Goal: Information Seeking & Learning: Learn about a topic

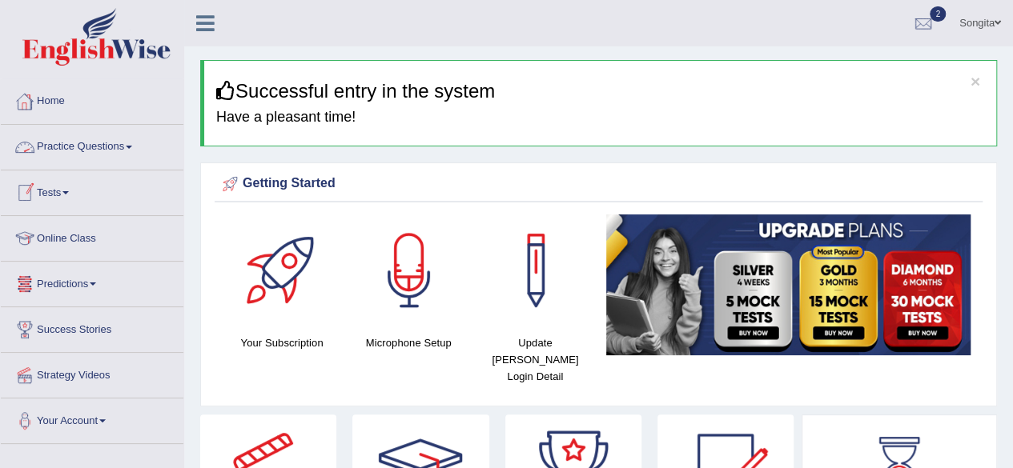
click at [239, 336] on h4 "Your Subscription" at bounding box center [282, 343] width 110 height 17
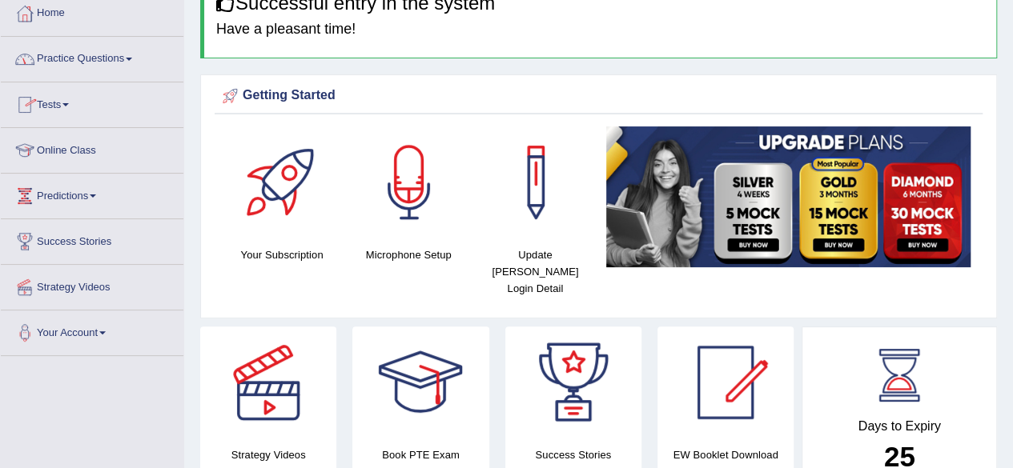
scroll to position [91, 0]
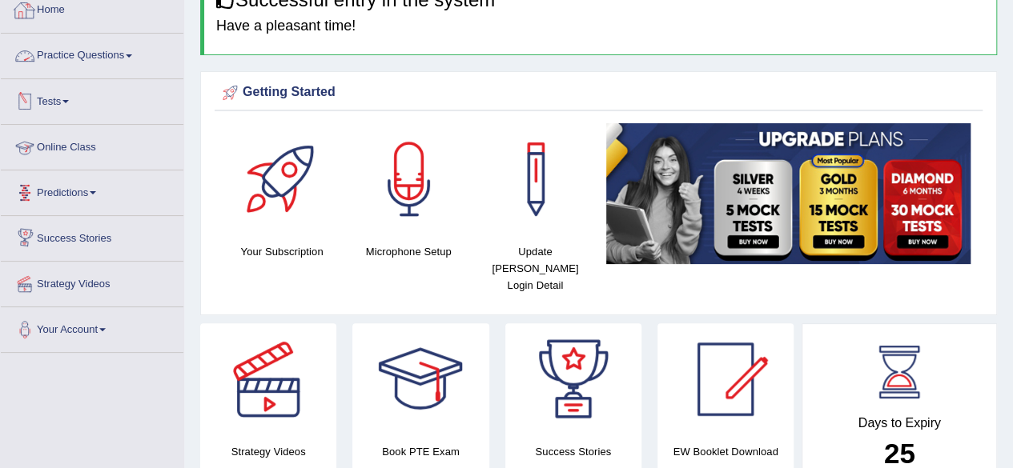
click at [93, 53] on link "Practice Questions" at bounding box center [92, 54] width 183 height 40
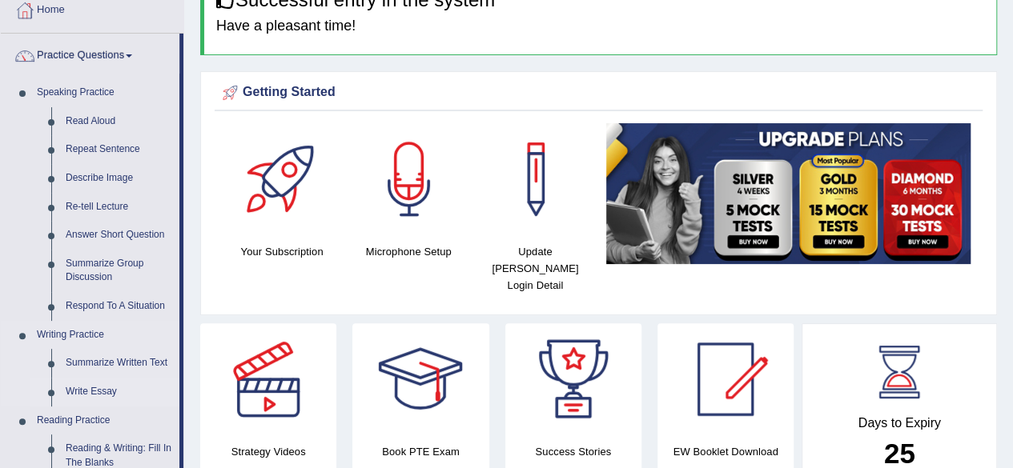
click at [72, 391] on link "Write Essay" at bounding box center [118, 392] width 121 height 29
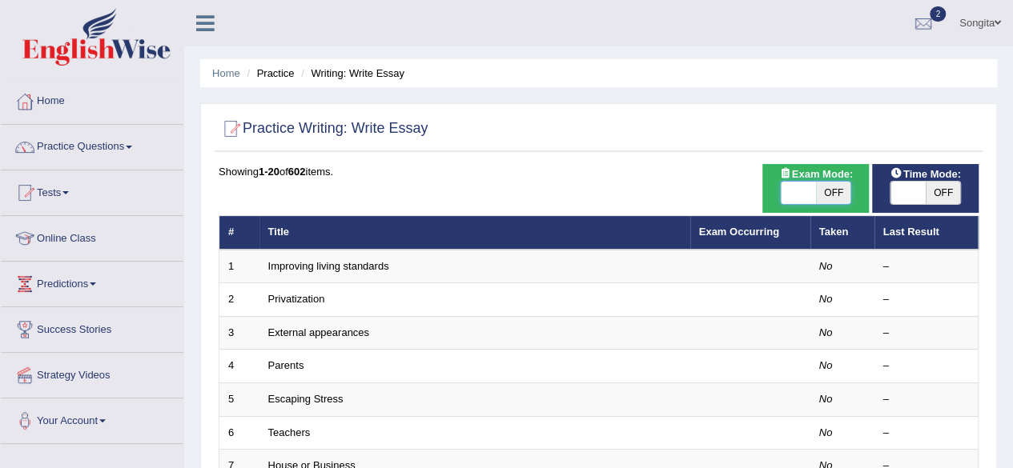
click at [793, 185] on span at bounding box center [797, 193] width 35 height 22
checkbox input "true"
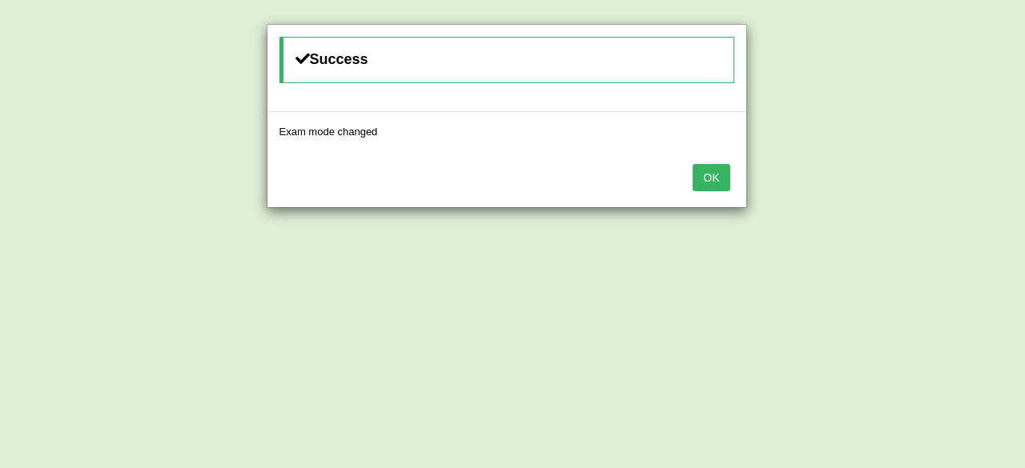
click at [711, 173] on button "OK" at bounding box center [710, 177] width 37 height 27
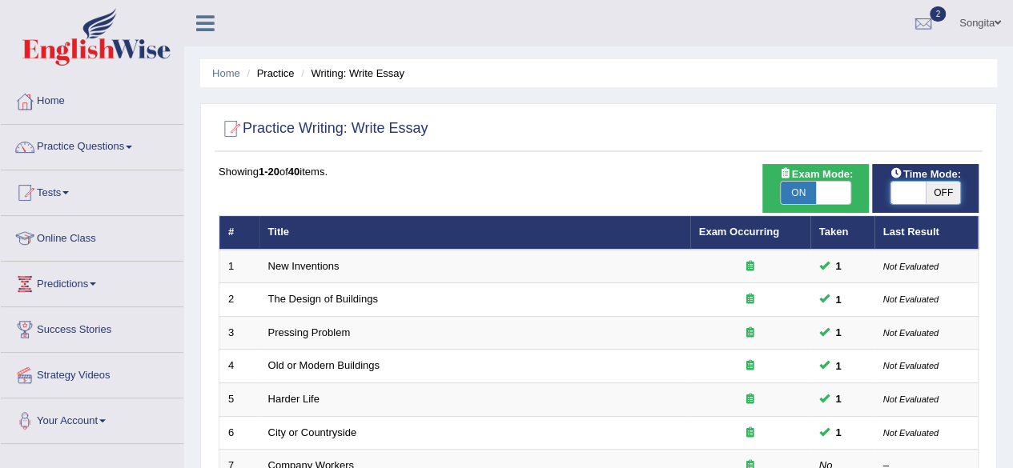
click at [890, 191] on span at bounding box center [907, 193] width 35 height 22
checkbox input "true"
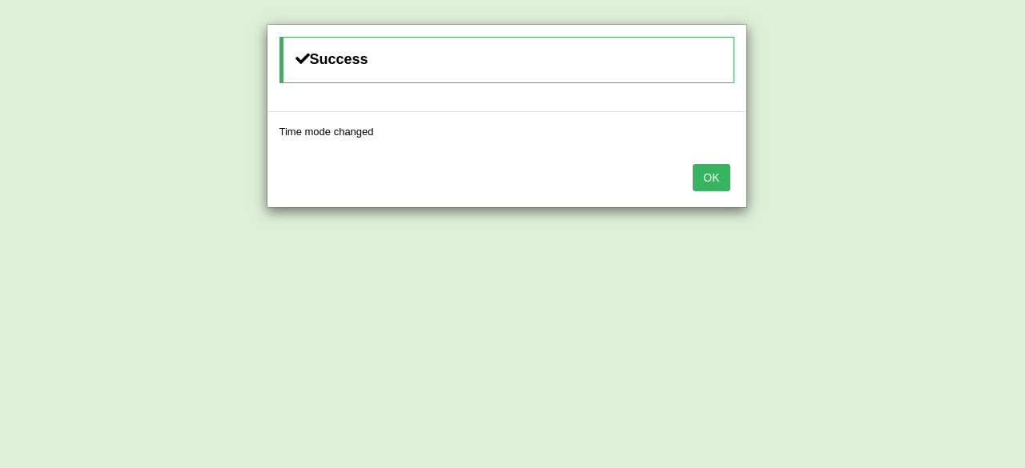
click at [712, 175] on button "OK" at bounding box center [710, 177] width 37 height 27
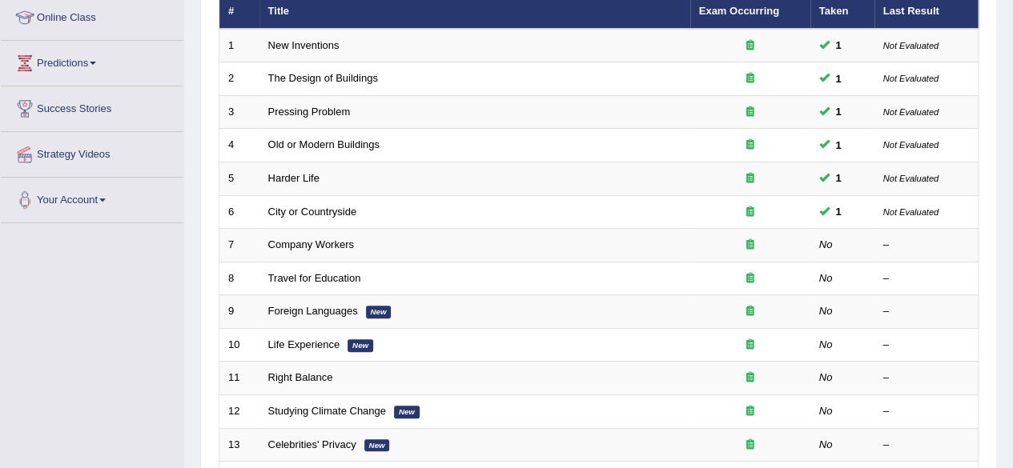
scroll to position [243, 0]
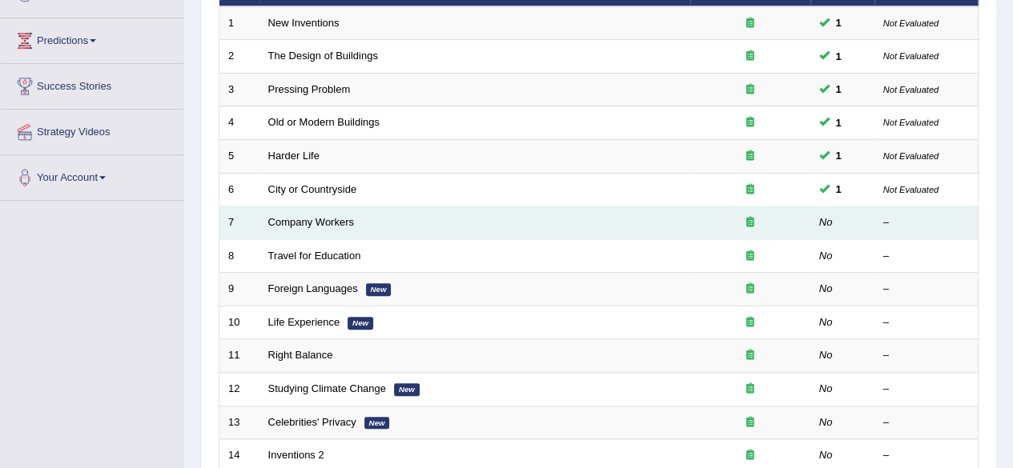
click at [367, 219] on td "Company Workers" at bounding box center [474, 224] width 431 height 34
click at [301, 223] on link "Company Workers" at bounding box center [311, 222] width 86 height 12
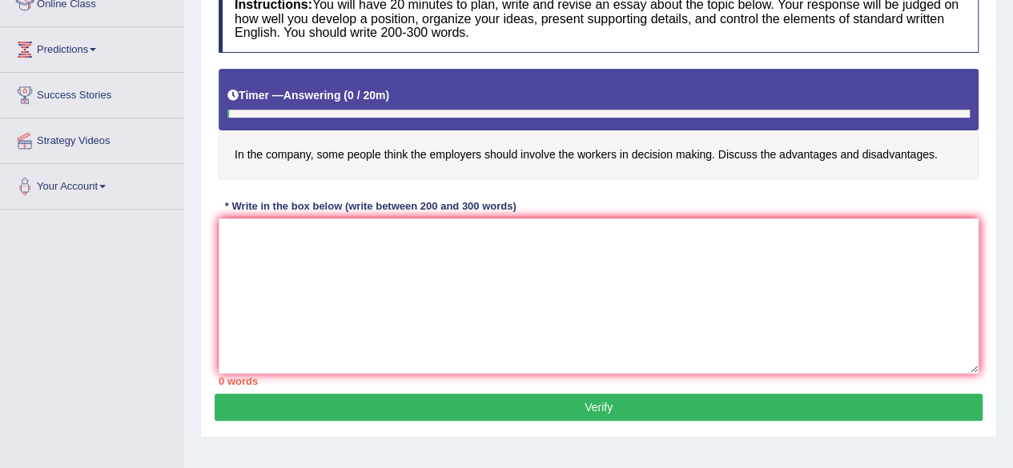
scroll to position [271, 0]
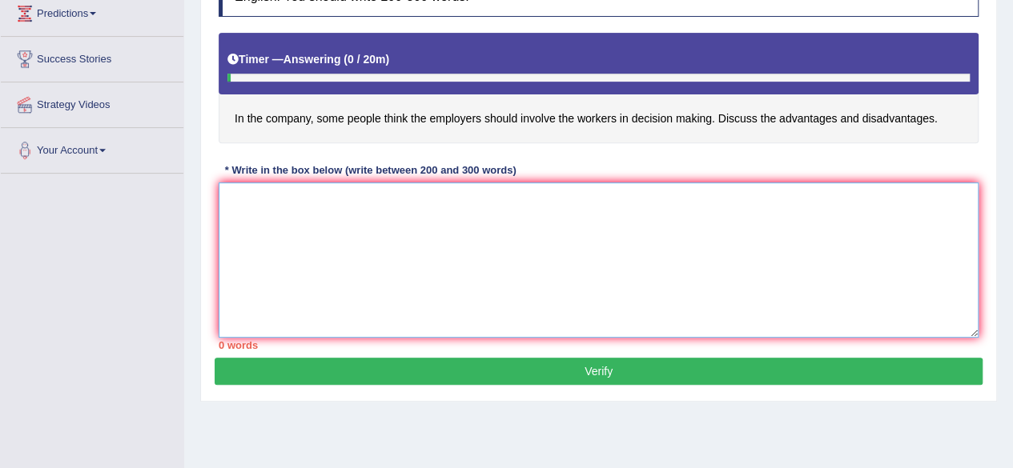
click at [298, 213] on textarea at bounding box center [599, 260] width 760 height 155
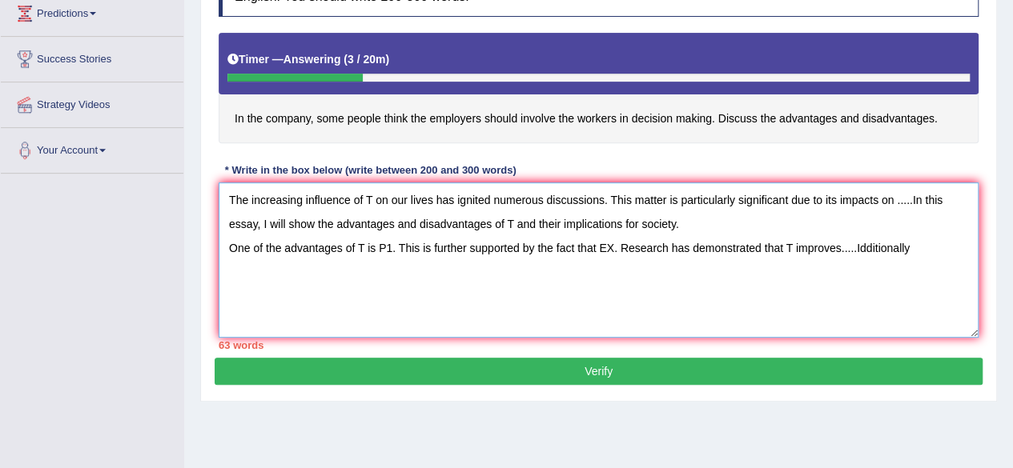
click at [871, 247] on textarea "The increasing influence of T on our lives has ignited numerous discussions. Th…" at bounding box center [599, 260] width 760 height 155
click at [901, 247] on textarea "The increasing influence of T on our lives has ignited numerous discussions. Th…" at bounding box center [599, 260] width 760 height 155
click at [916, 246] on textarea "The increasing influence of T on our lives has ignited numerous discussions. Th…" at bounding box center [599, 260] width 760 height 155
click at [868, 248] on textarea "The increasing influence of T on our lives has ignited numerous discussions. Th…" at bounding box center [599, 260] width 760 height 155
click at [897, 247] on textarea "The increasing influence of T on our lives has ignited numerous discussions. Th…" at bounding box center [599, 260] width 760 height 155
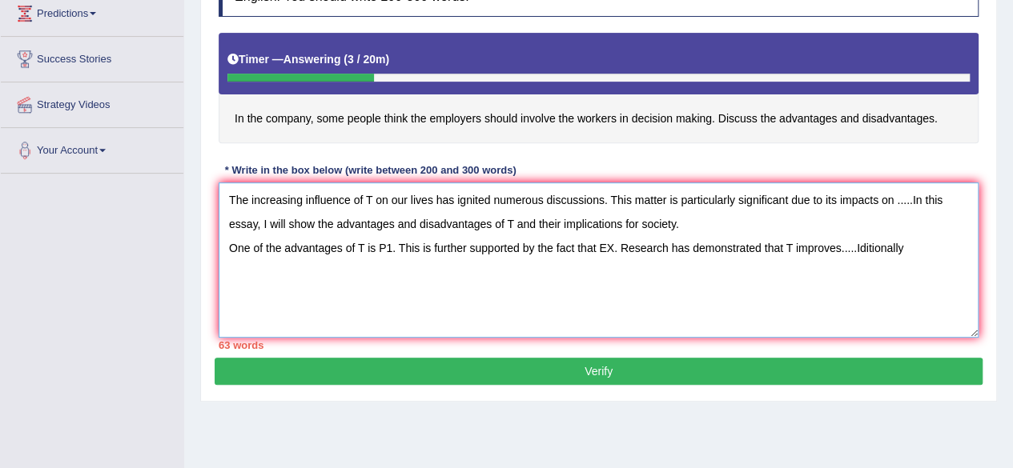
click at [903, 243] on textarea "The increasing influence of T on our lives has ignited numerous discussions. Th…" at bounding box center [599, 260] width 760 height 155
click at [435, 266] on textarea "The increasing influence of T on our lives has ignited numerous discussions. Th…" at bounding box center [599, 260] width 760 height 155
click at [504, 270] on textarea "The increasing influence of T on our lives has ignited numerous discussions. Th…" at bounding box center [599, 260] width 760 height 155
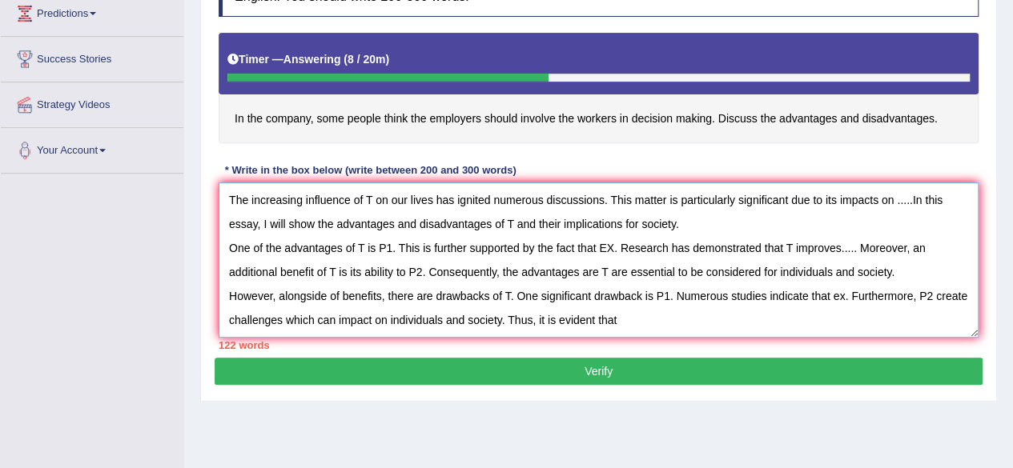
click at [967, 300] on textarea "The increasing influence of T on our lives has ignited numerous discussions. Th…" at bounding box center [599, 260] width 760 height 155
click at [661, 319] on textarea "The increasing influence of T on our lives has ignited numerous discussions. Th…" at bounding box center [599, 260] width 760 height 155
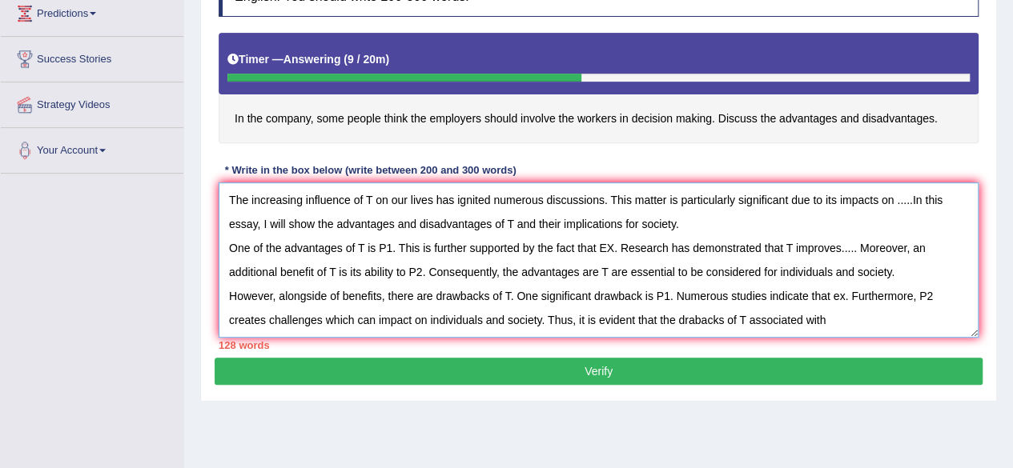
click at [745, 318] on textarea "The increasing influence of T on our lives has ignited numerous discussions. Th…" at bounding box center [599, 260] width 760 height 155
click at [694, 319] on textarea "The increasing influence of T on our lives has ignited numerous discussions. Th…" at bounding box center [599, 260] width 760 height 155
click at [810, 316] on textarea "The increasing influence of T on our lives has ignited numerous discussions. Th…" at bounding box center [599, 260] width 760 height 155
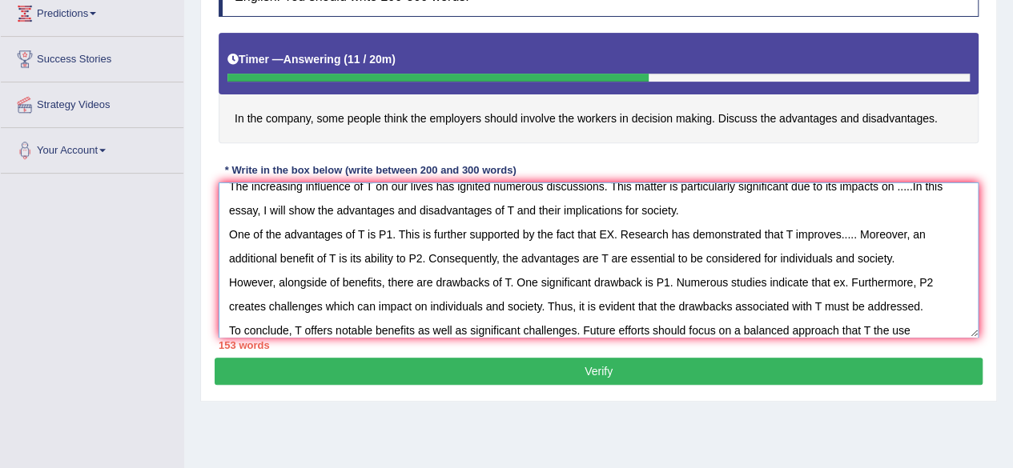
click at [871, 328] on textarea "The increasing influence of T on our lives has ignited numerous discussions. Th…" at bounding box center [599, 260] width 760 height 155
click at [895, 327] on textarea "The increasing influence of T on our lives has ignited numerous discussions. Th…" at bounding box center [599, 260] width 760 height 155
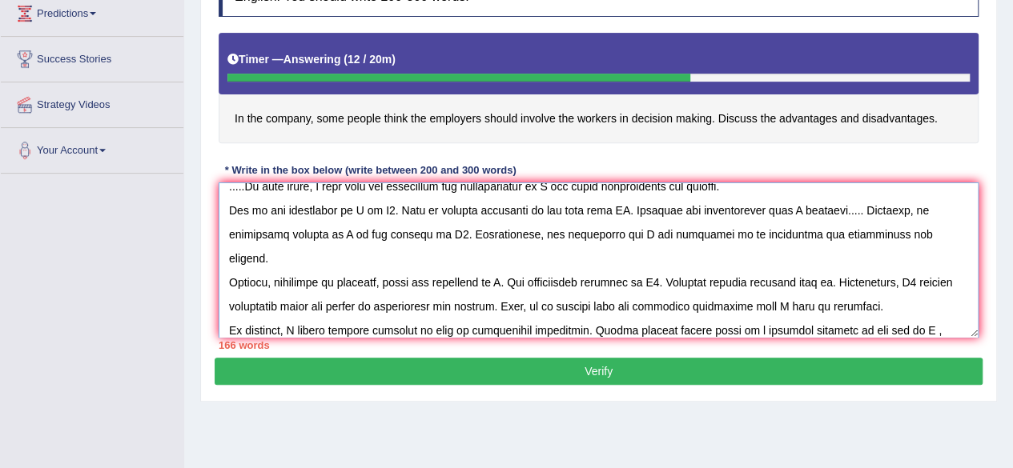
click at [728, 233] on textarea at bounding box center [599, 260] width 760 height 155
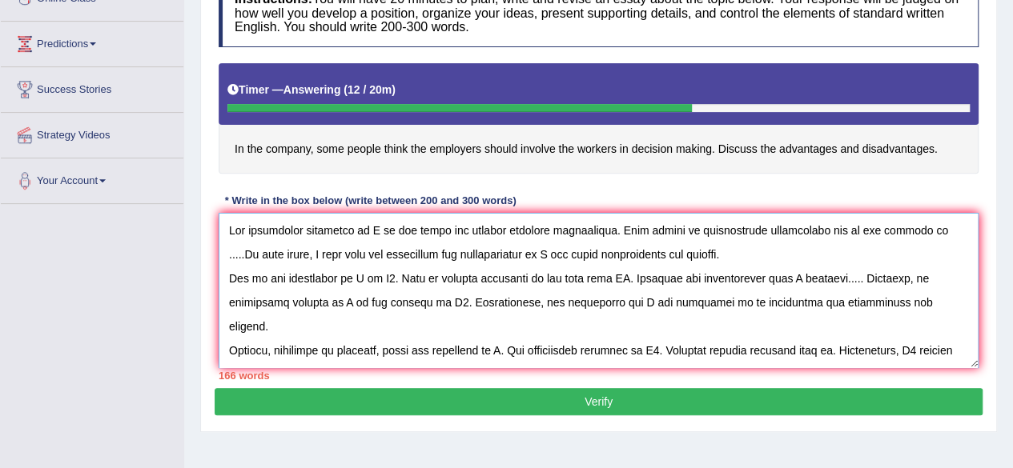
scroll to position [242, 0]
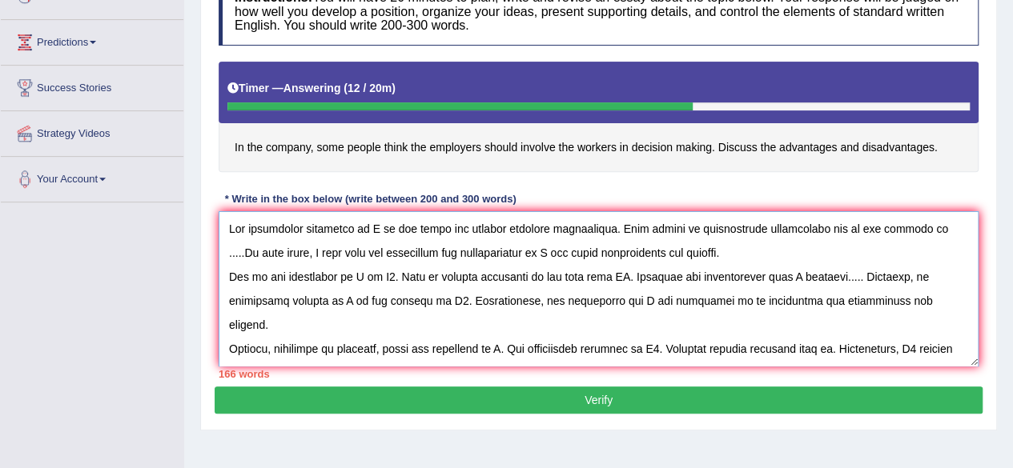
click at [377, 233] on textarea at bounding box center [599, 288] width 760 height 155
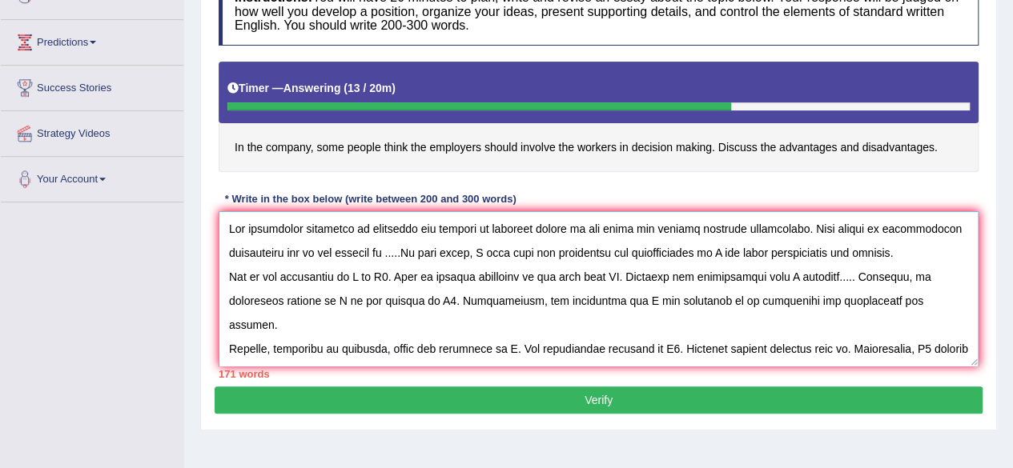
click at [399, 251] on textarea at bounding box center [599, 288] width 760 height 155
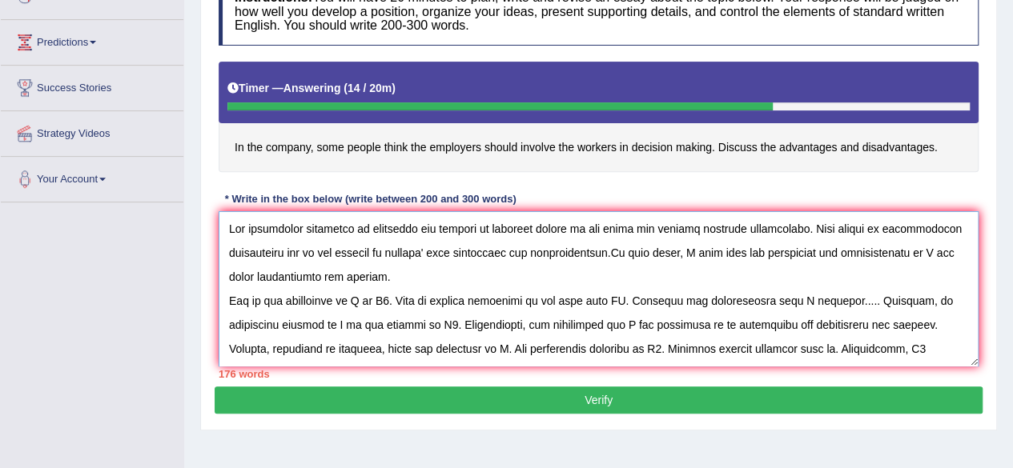
click at [596, 251] on textarea at bounding box center [599, 288] width 760 height 155
click at [386, 253] on textarea at bounding box center [599, 288] width 760 height 155
click at [238, 275] on textarea at bounding box center [599, 288] width 760 height 155
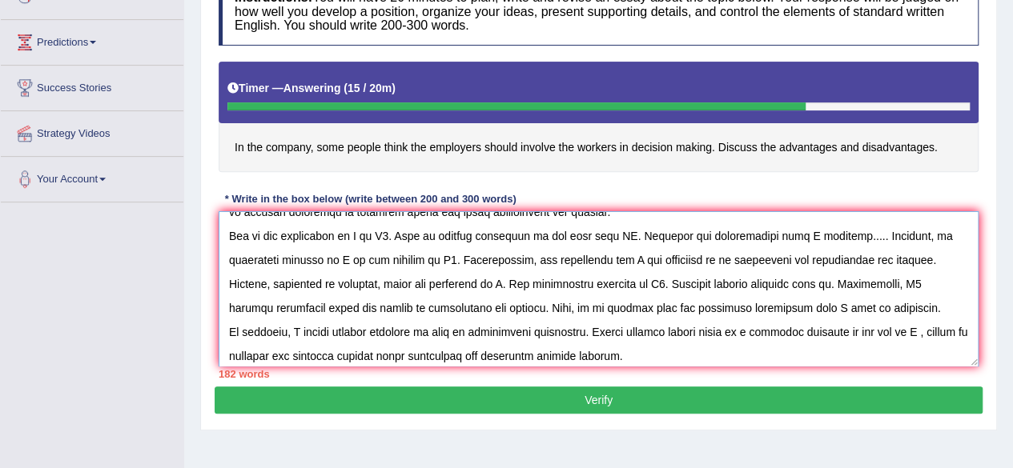
scroll to position [67, 0]
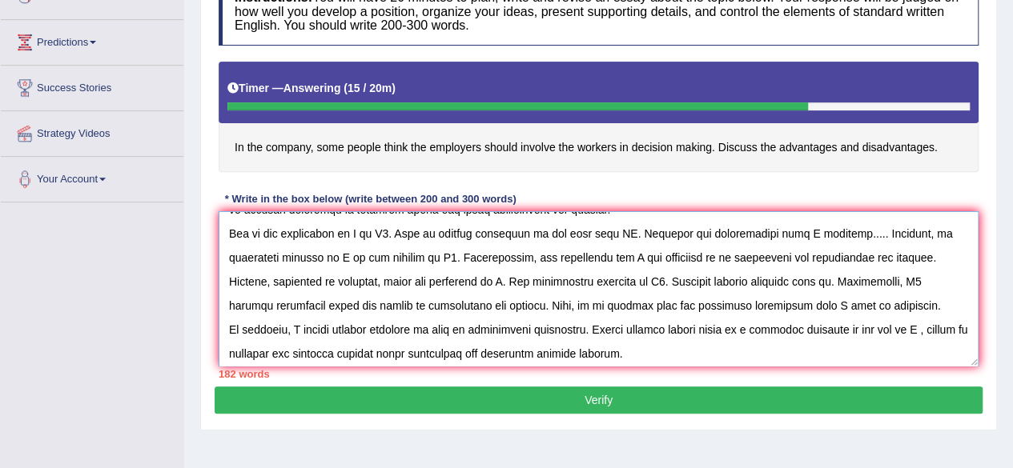
click at [363, 235] on textarea at bounding box center [599, 288] width 760 height 155
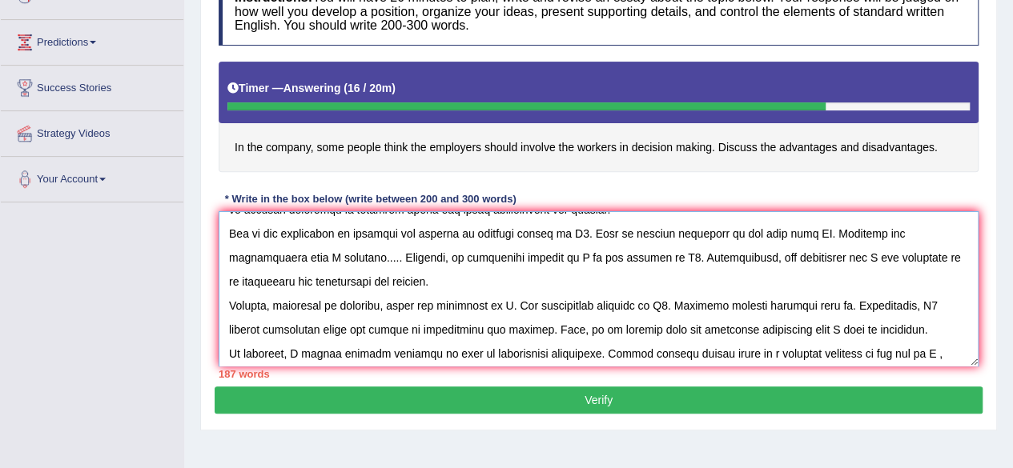
click at [587, 230] on textarea at bounding box center [599, 288] width 760 height 155
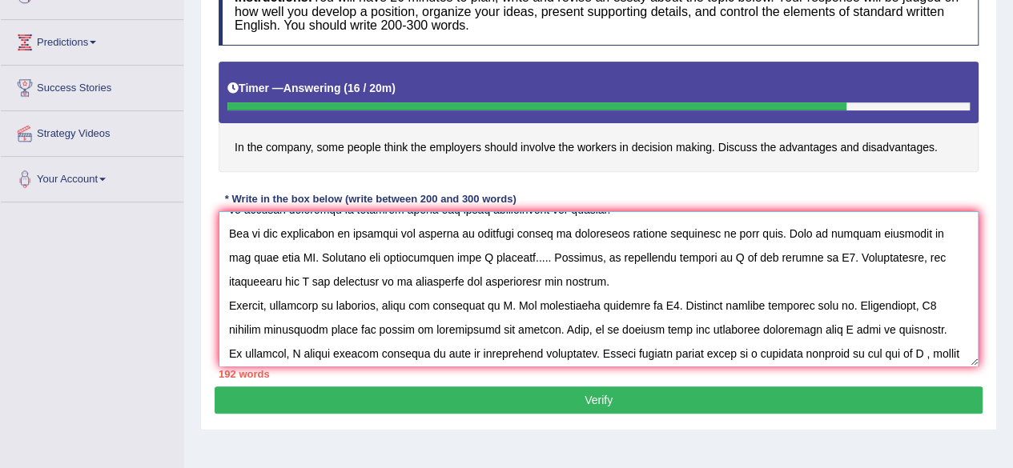
click at [286, 255] on textarea at bounding box center [599, 288] width 760 height 155
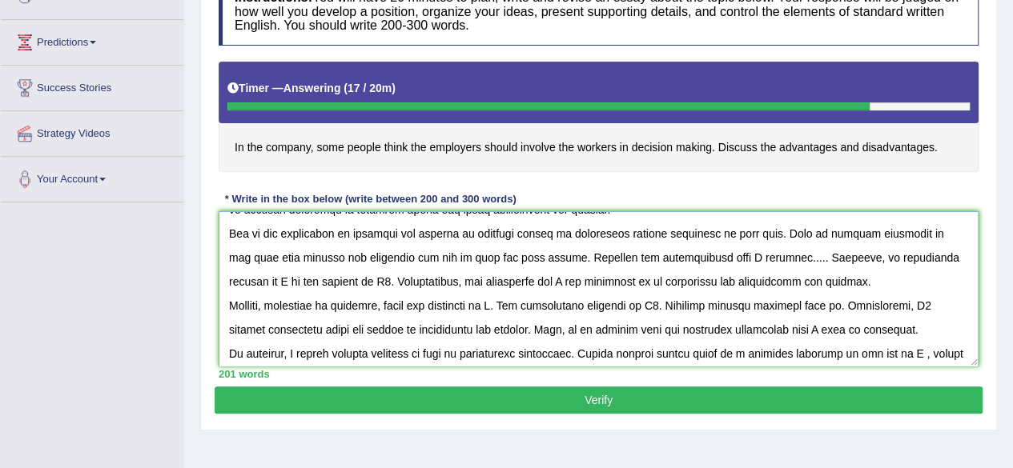
click at [703, 254] on textarea at bounding box center [599, 288] width 760 height 155
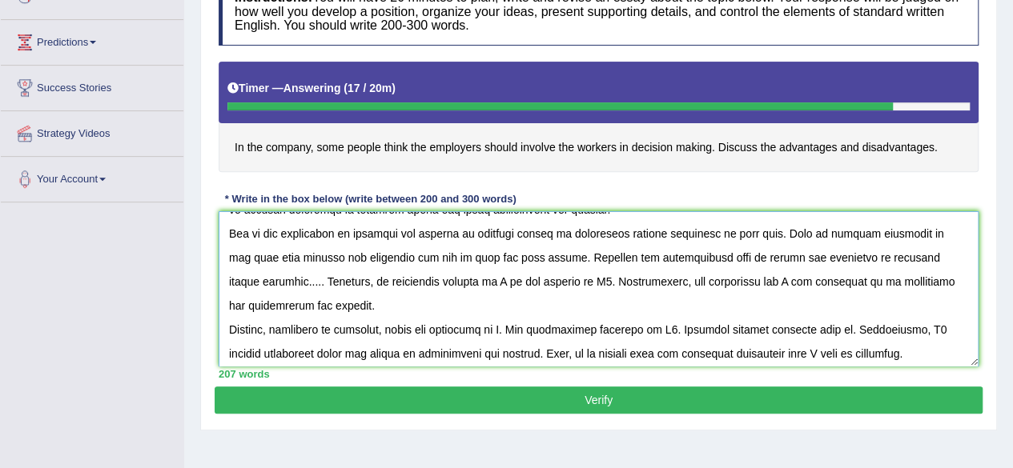
click at [287, 280] on textarea at bounding box center [599, 288] width 760 height 155
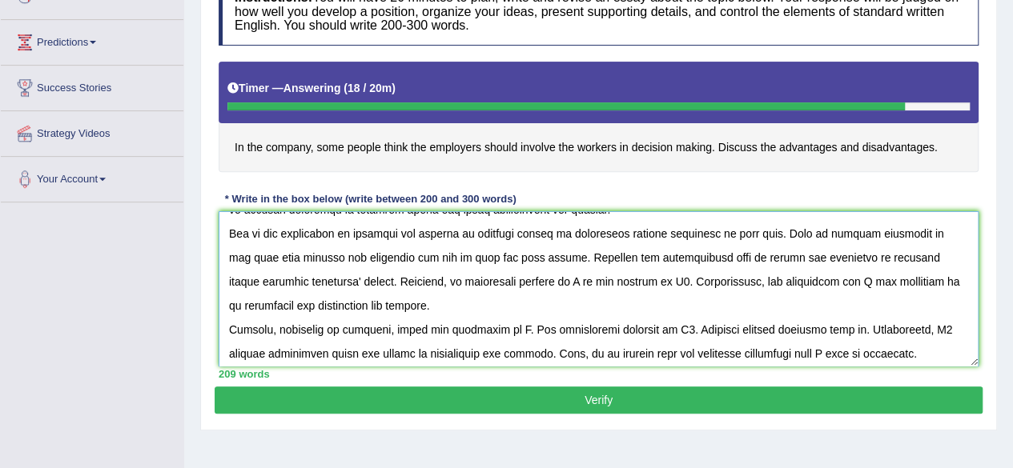
click at [543, 275] on textarea at bounding box center [599, 288] width 760 height 155
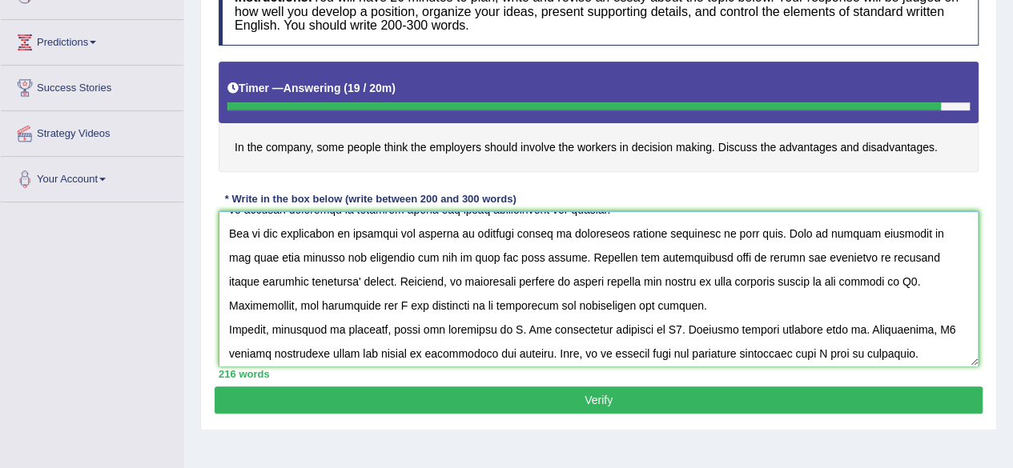
click at [878, 276] on textarea at bounding box center [599, 288] width 760 height 155
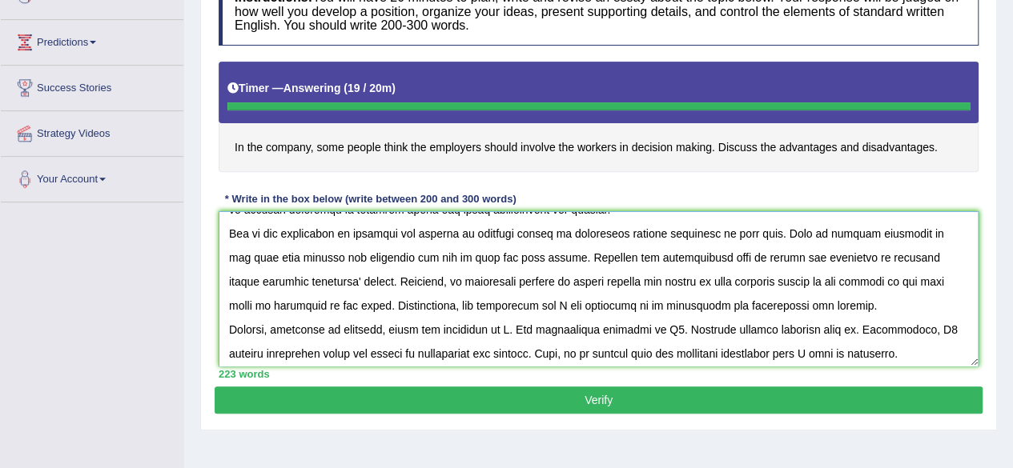
type textarea "The increasing influence of involving the workers in decision making on our liv…"
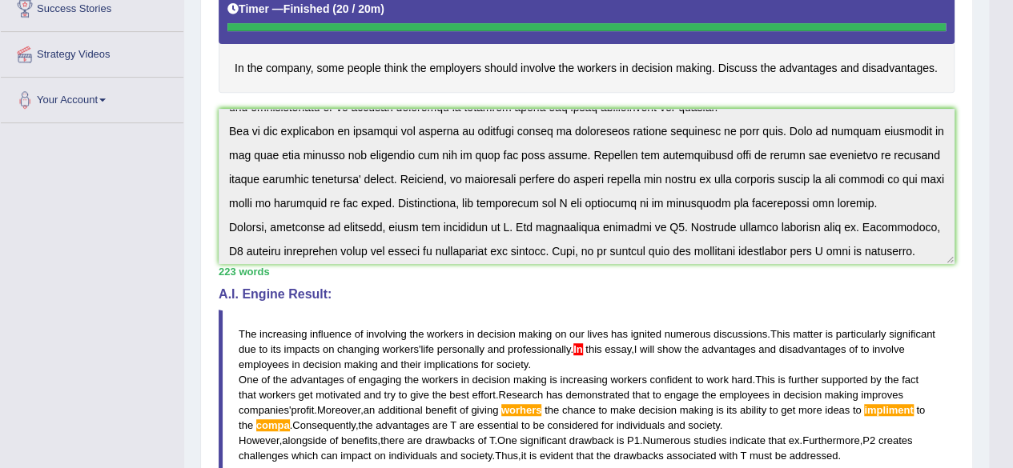
scroll to position [0, 0]
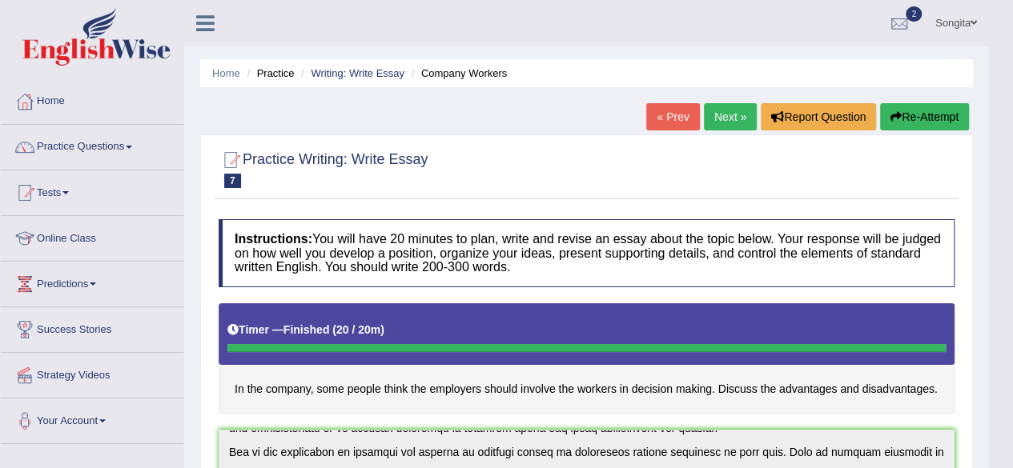
click at [91, 139] on link "Practice Questions" at bounding box center [92, 145] width 183 height 40
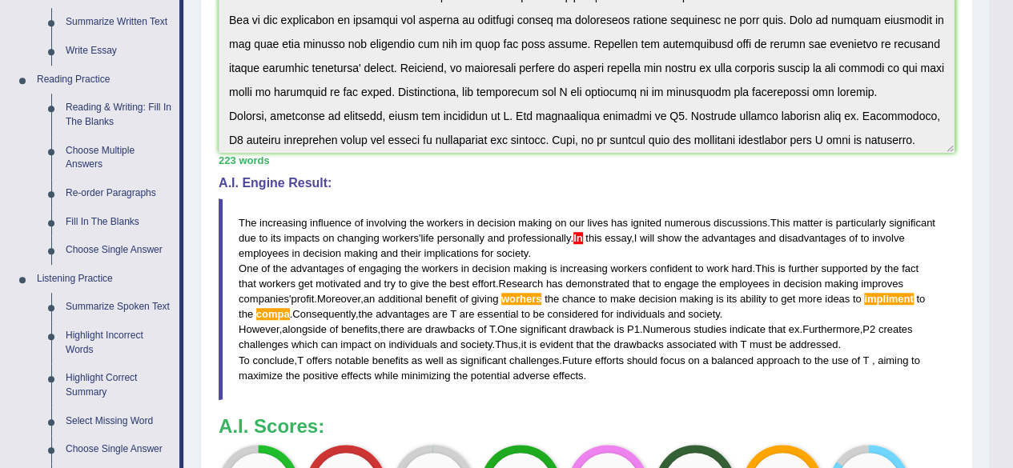
scroll to position [434, 0]
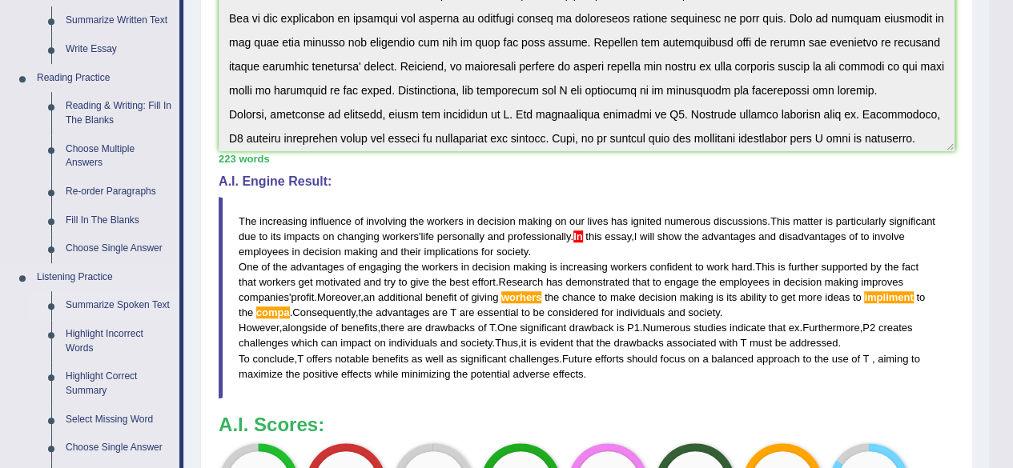
click at [80, 305] on link "Summarize Spoken Text" at bounding box center [118, 305] width 121 height 29
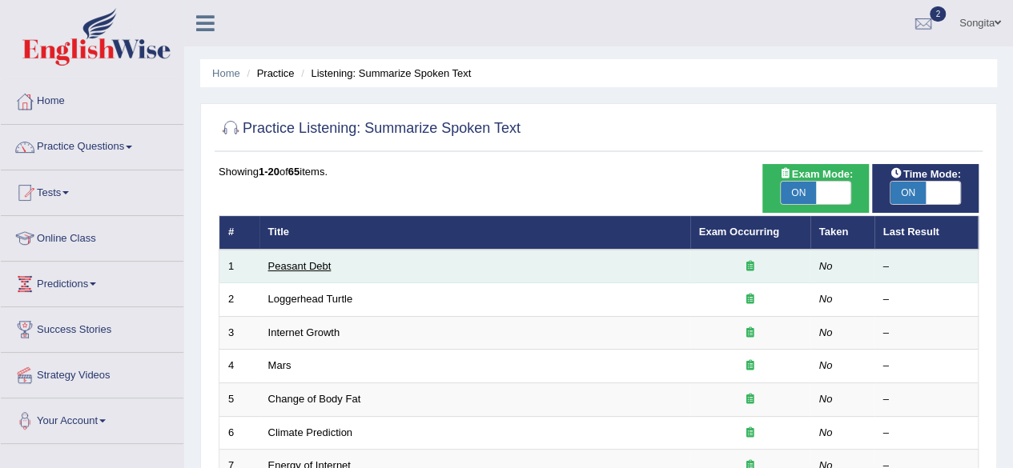
click at [288, 265] on link "Peasant Debt" at bounding box center [299, 266] width 63 height 12
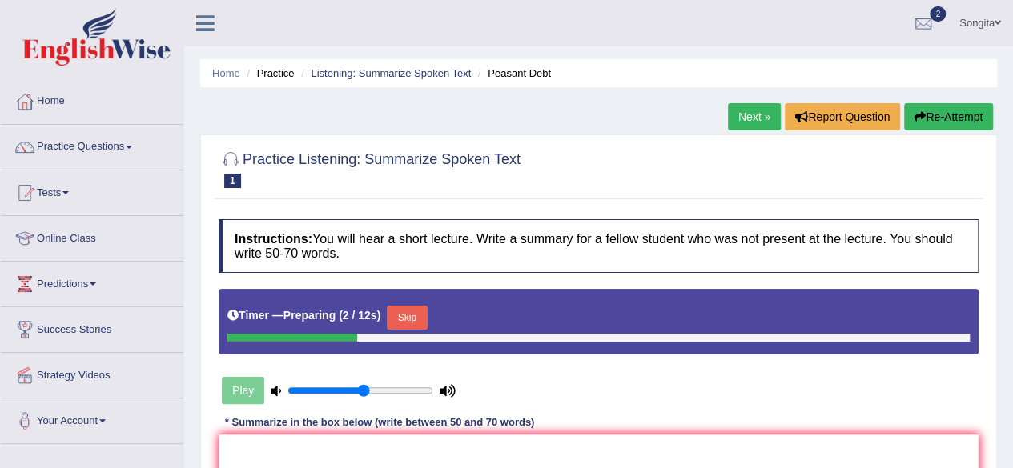
click at [505, 271] on h4 "Instructions: You will hear a short lecture. Write a summary for a fellow stude…" at bounding box center [599, 246] width 760 height 54
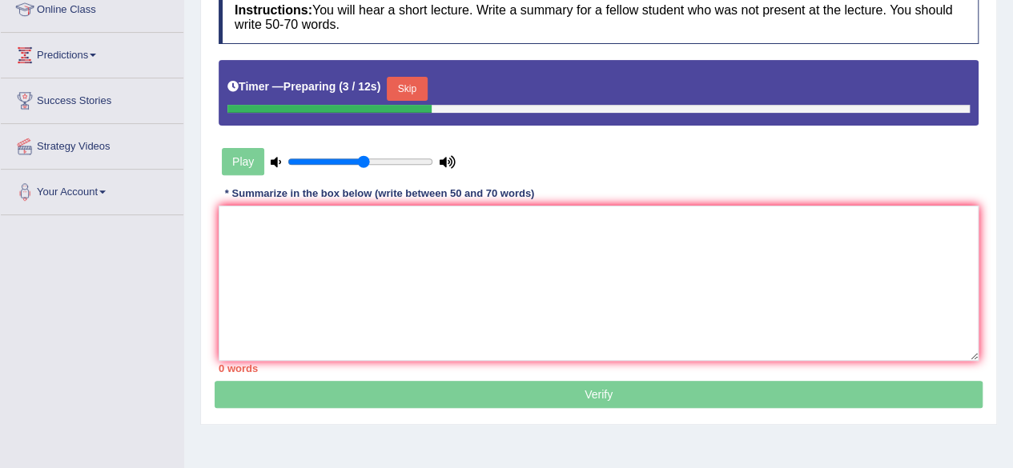
scroll to position [232, 0]
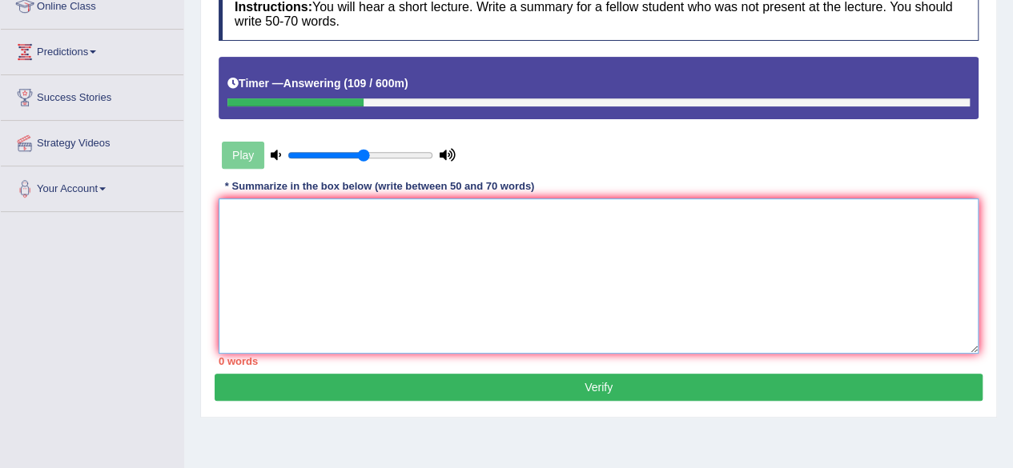
click at [580, 249] on textarea at bounding box center [599, 276] width 760 height 155
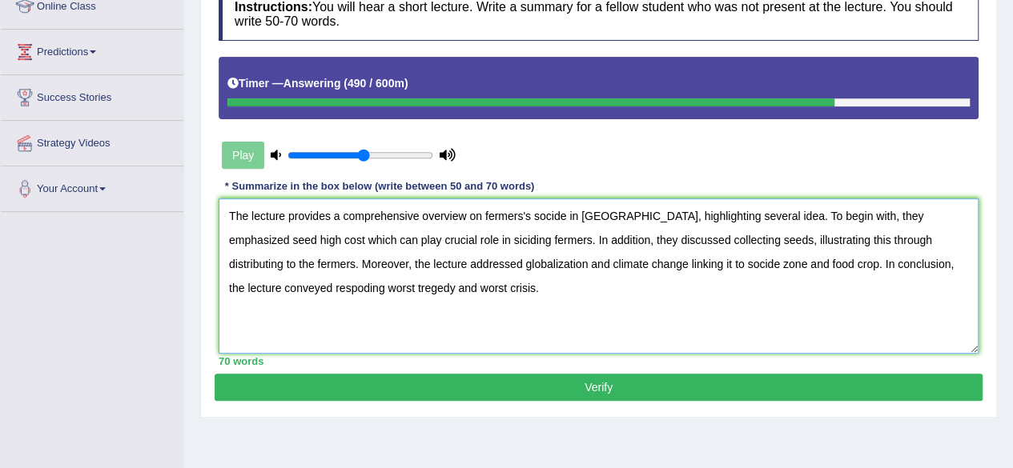
type textarea "The lecture provides a comprehensive overview on fermers's socide in [GEOGRAPHI…"
click at [588, 383] on button "Verify" at bounding box center [599, 387] width 768 height 27
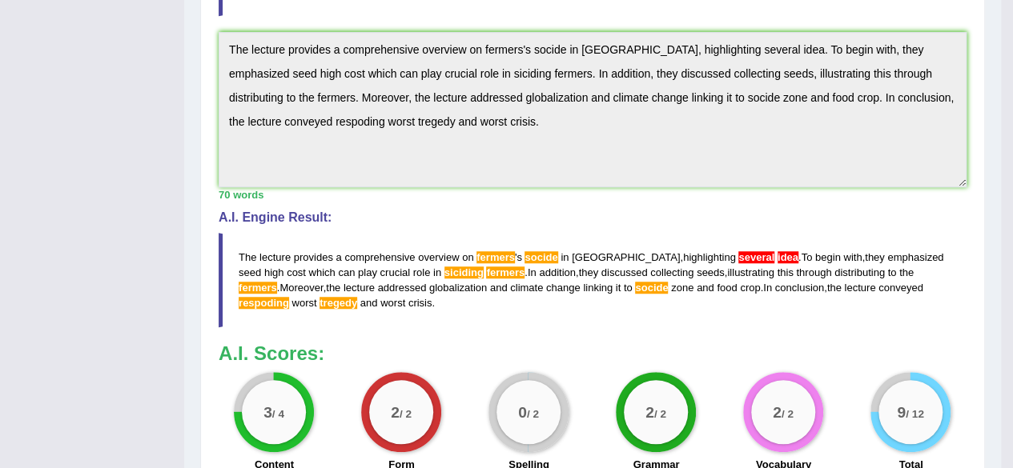
scroll to position [519, 0]
